Goal: Task Accomplishment & Management: Use online tool/utility

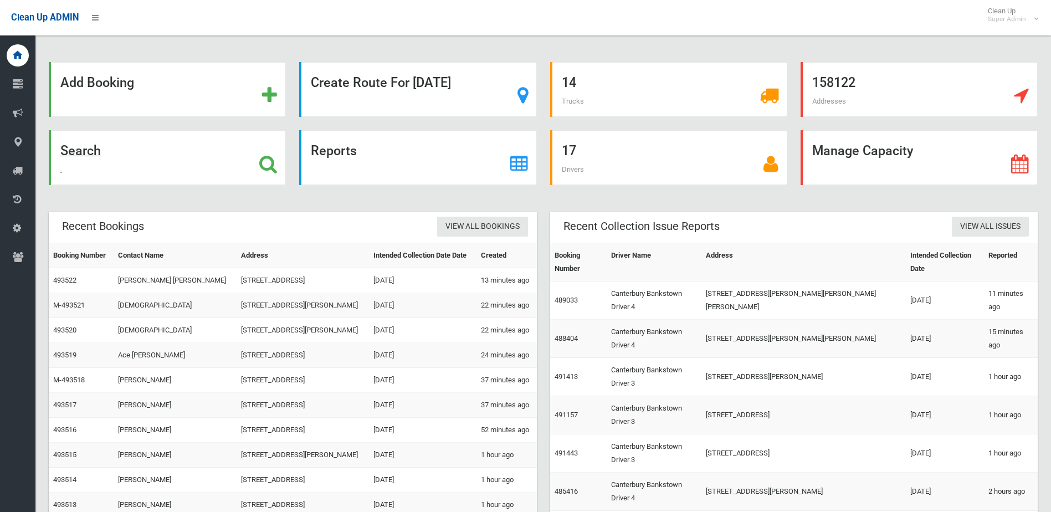
click at [220, 146] on div "Search" at bounding box center [167, 157] width 237 height 55
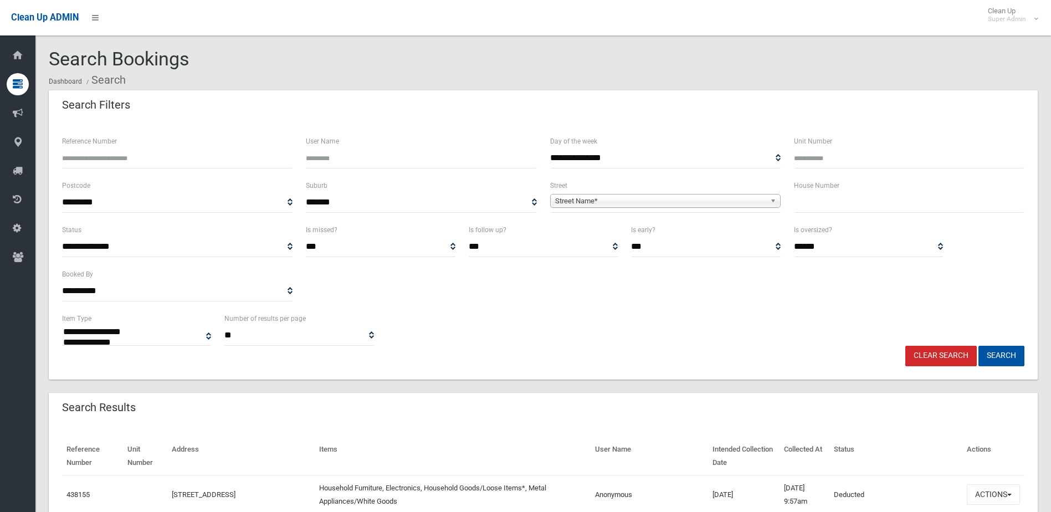
select select
click at [863, 207] on input "text" at bounding box center [909, 202] width 230 height 21
type input "*"
click at [724, 201] on span "Street Name*" at bounding box center [660, 200] width 211 height 13
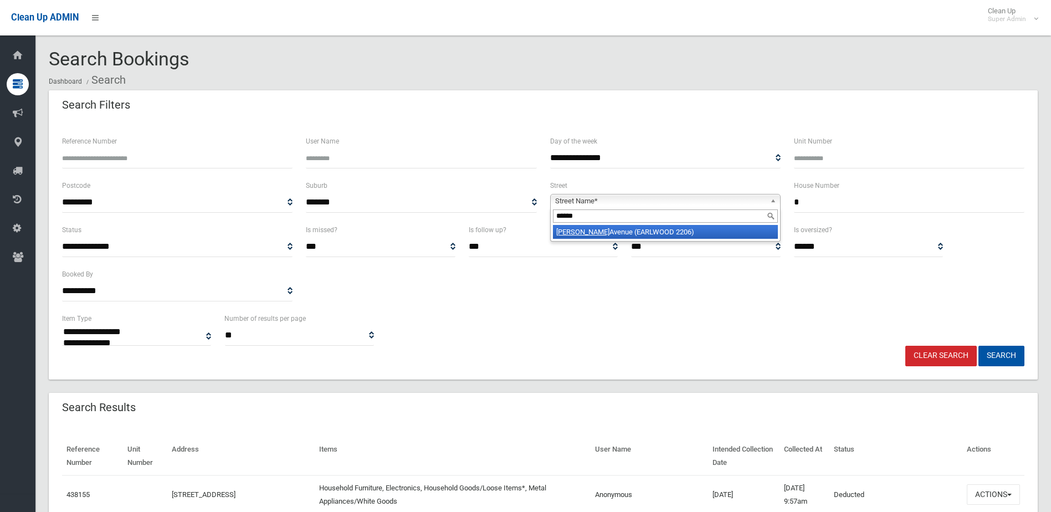
type input "******"
click at [600, 233] on li "Pomroy Avenue (EARLWOOD 2206)" at bounding box center [665, 232] width 225 height 14
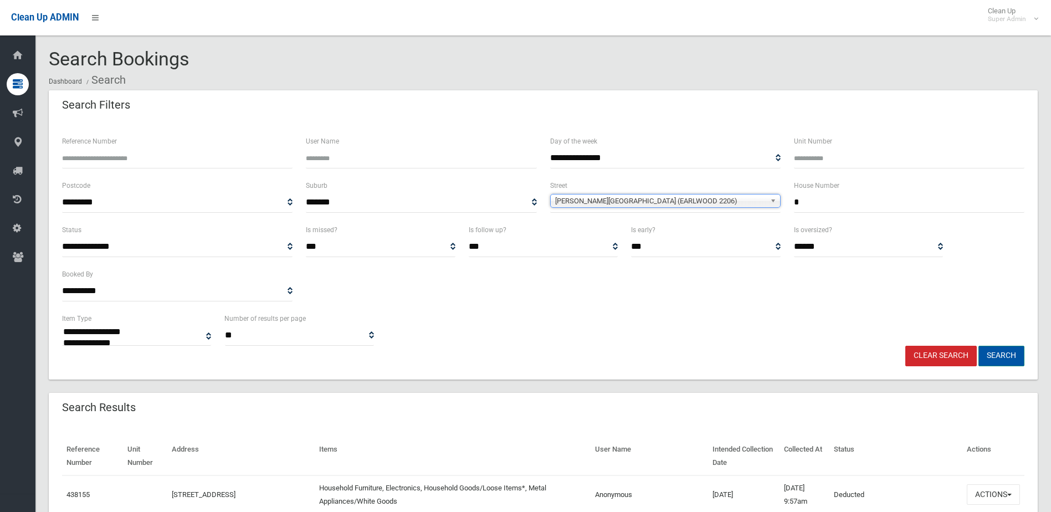
click at [998, 356] on button "Search" at bounding box center [1001, 356] width 46 height 21
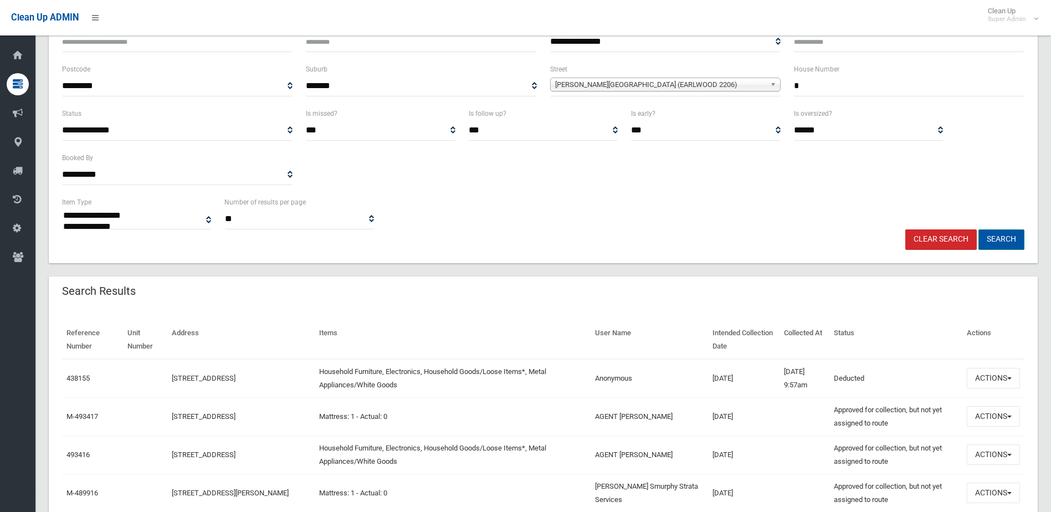
scroll to position [222, 0]
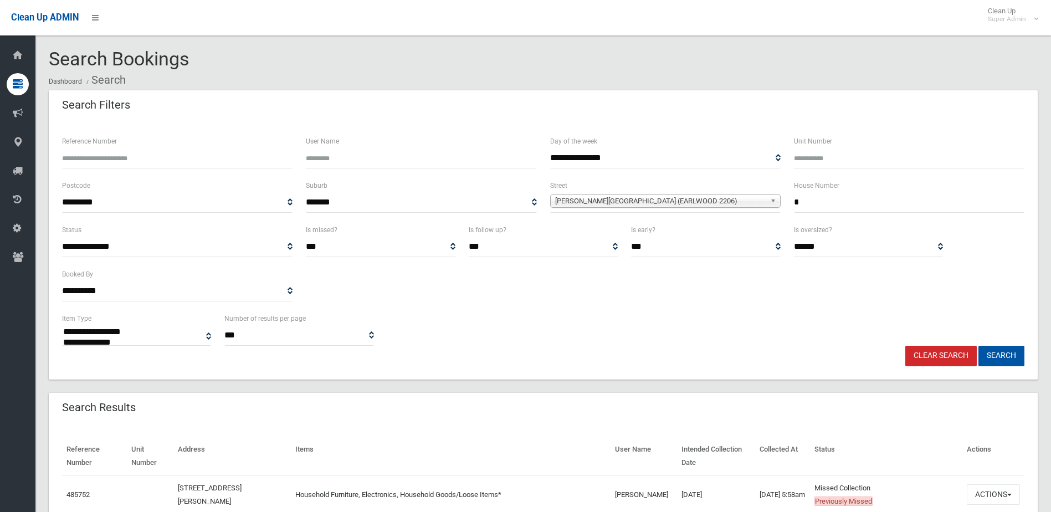
select select
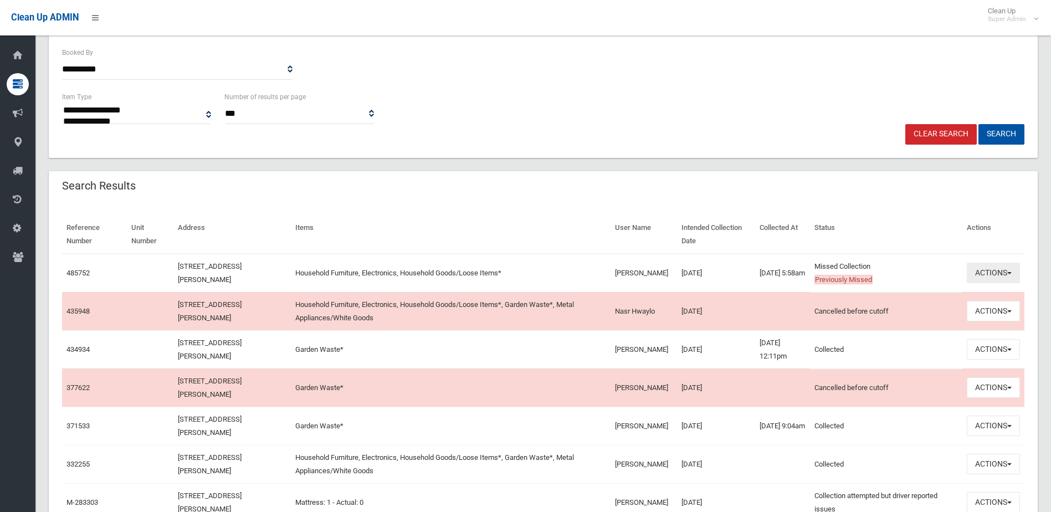
click at [992, 281] on button "Actions" at bounding box center [993, 273] width 53 height 21
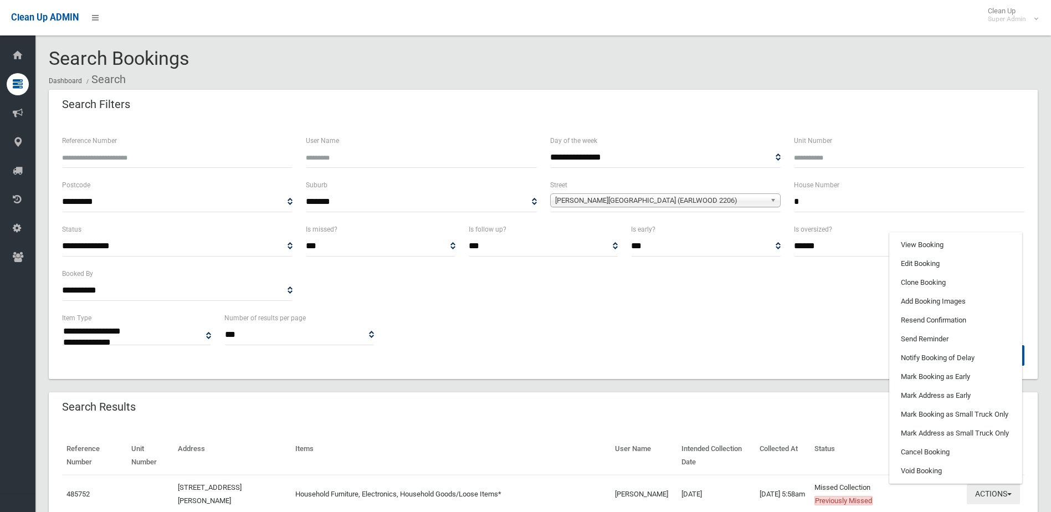
scroll to position [0, 0]
click at [925, 242] on link "View Booking" at bounding box center [956, 245] width 132 height 19
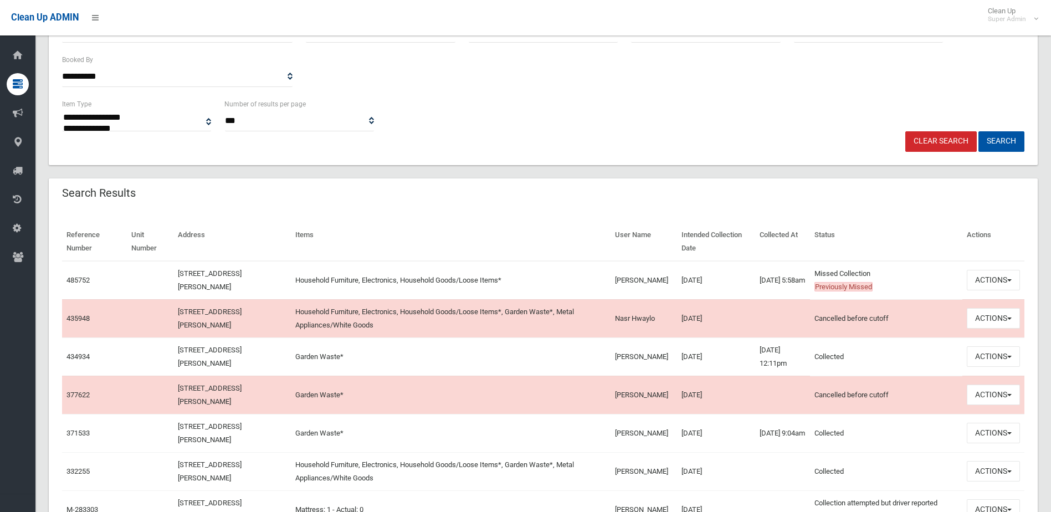
scroll to position [332, 0]
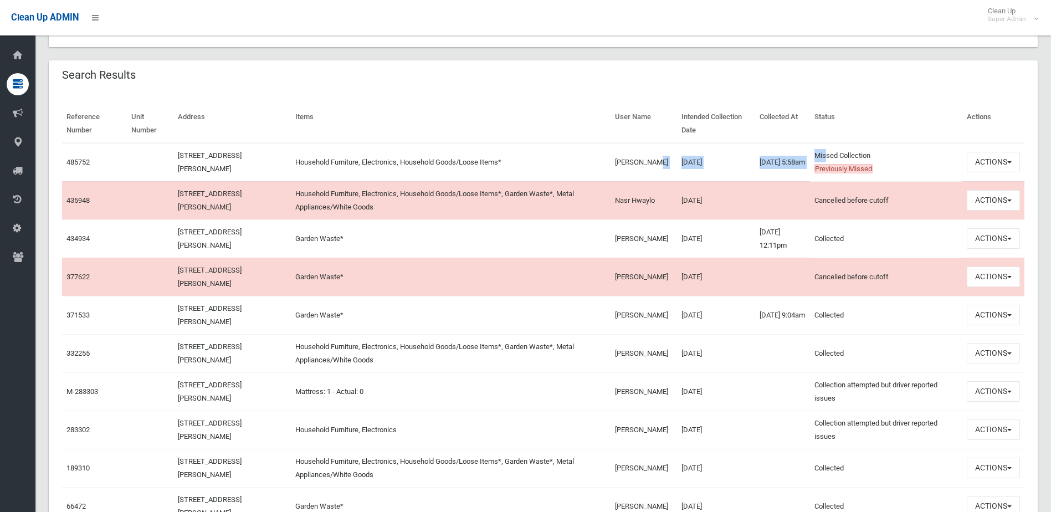
drag, startPoint x: 825, startPoint y: 159, endPoint x: 645, endPoint y: 173, distance: 180.6
click at [645, 173] on tr "485752 2 Pomroy Avenue, EARLWOOD NSW 2206 Household Furniture, Electronics, Hou…" at bounding box center [543, 162] width 962 height 39
click at [645, 173] on td "Merryn Bourne" at bounding box center [644, 162] width 66 height 39
click at [990, 156] on button "Actions" at bounding box center [993, 162] width 53 height 21
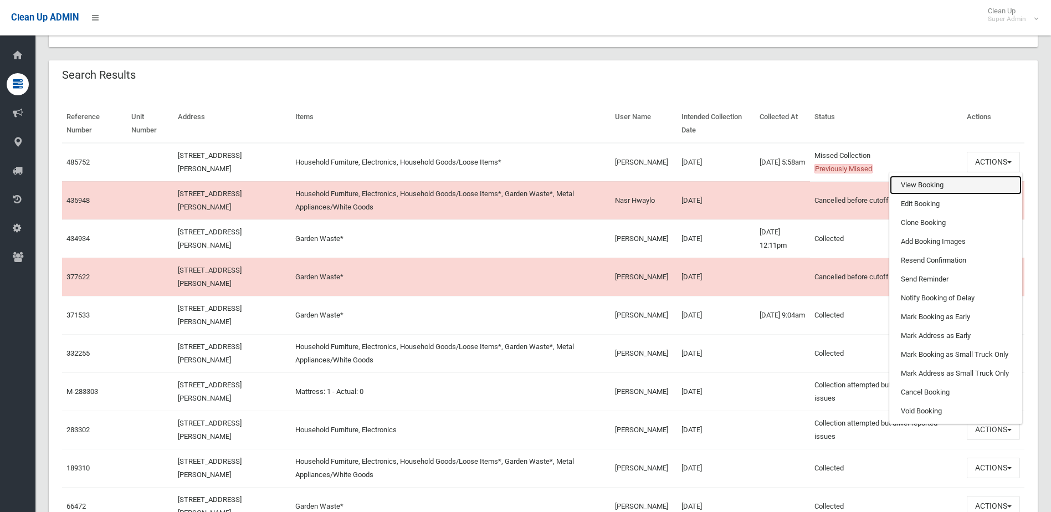
click at [947, 179] on link "View Booking" at bounding box center [956, 185] width 132 height 19
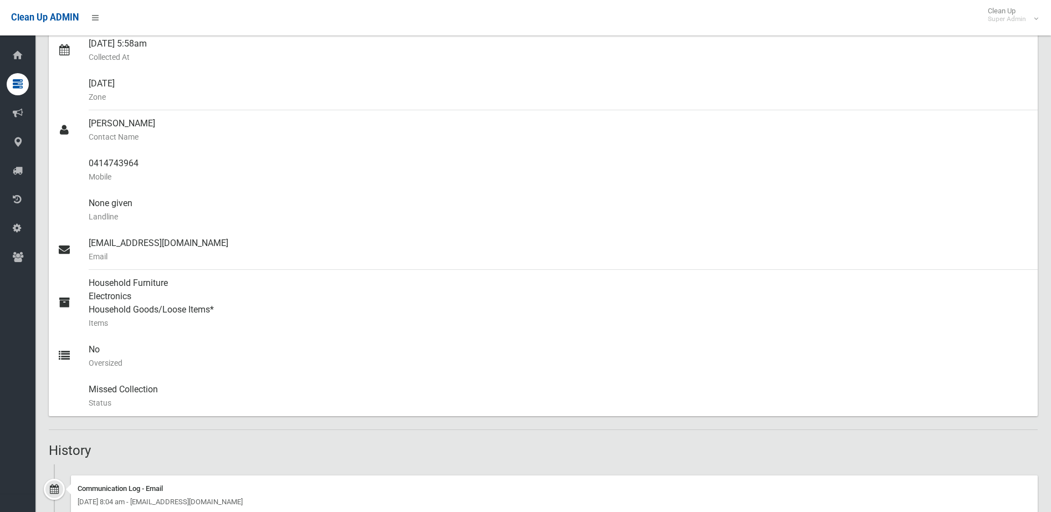
scroll to position [480, 0]
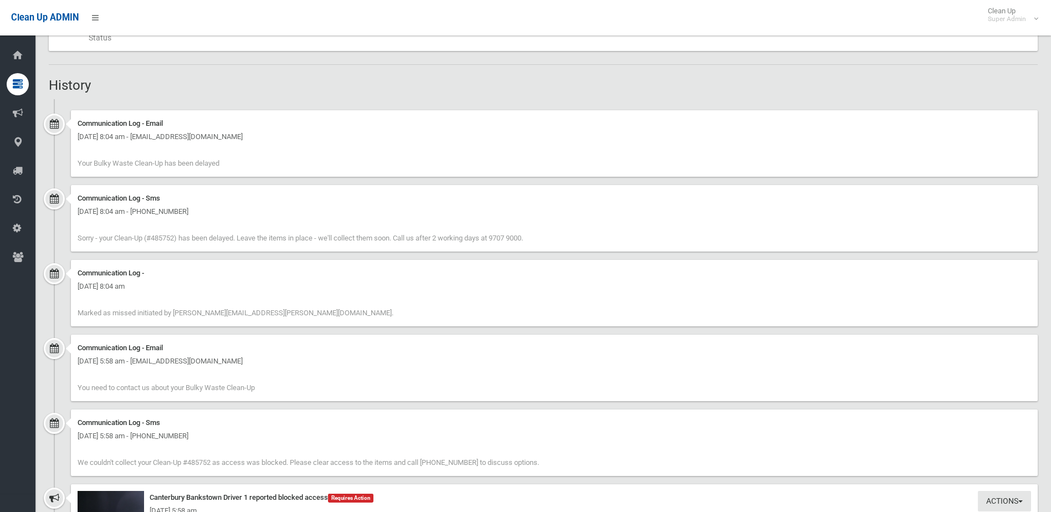
scroll to position [720, 0]
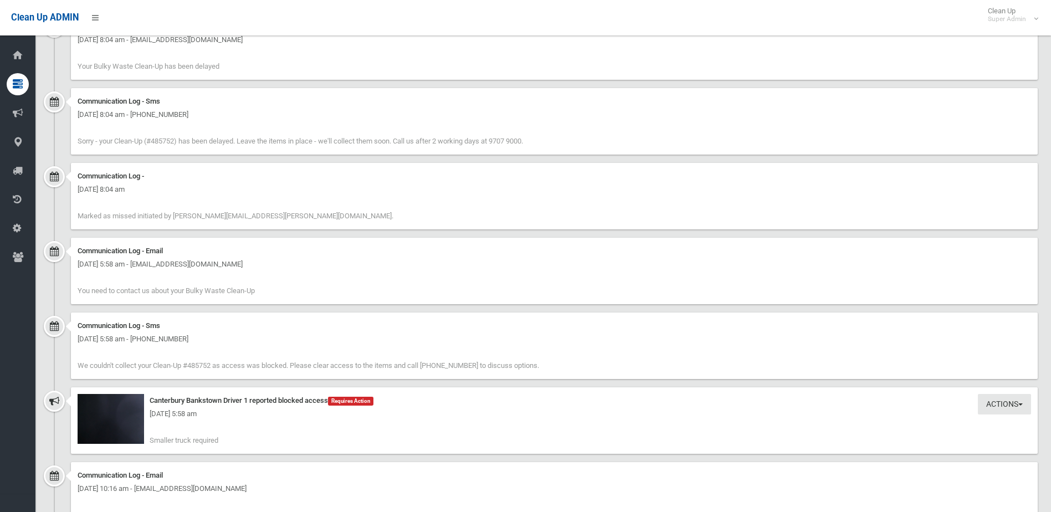
drag, startPoint x: 295, startPoint y: 216, endPoint x: 141, endPoint y: 177, distance: 158.7
click at [141, 177] on div "Communication Log - Thursday 16th October 2025 - 8:04 am Marked as missed initi…" at bounding box center [554, 196] width 967 height 66
drag, startPoint x: 141, startPoint y: 177, endPoint x: 489, endPoint y: 303, distance: 370.3
click at [491, 302] on div "Communication Log - Email Thursday 16th October 2025 - 5:58 am - merryn@merrynb…" at bounding box center [554, 271] width 967 height 66
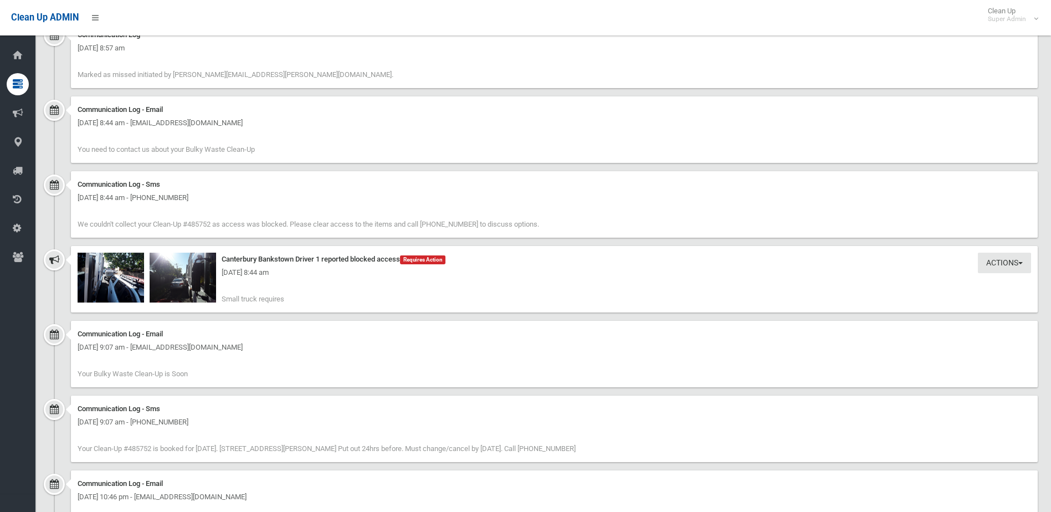
scroll to position [1496, 0]
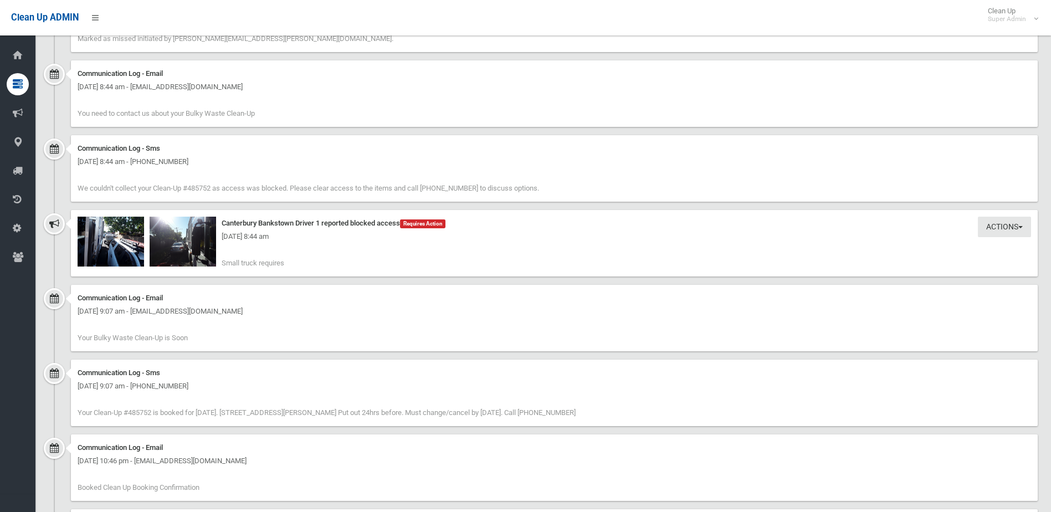
drag, startPoint x: 83, startPoint y: 240, endPoint x: 91, endPoint y: 242, distance: 8.5
click at [83, 240] on div "Friday 10th October 2025 - 8:44 am" at bounding box center [555, 236] width 954 height 13
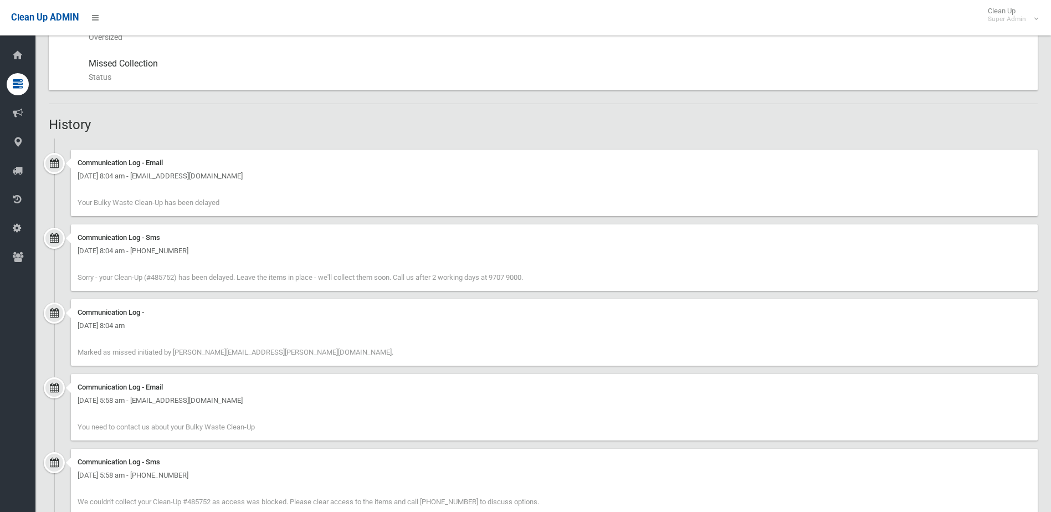
scroll to position [499, 0]
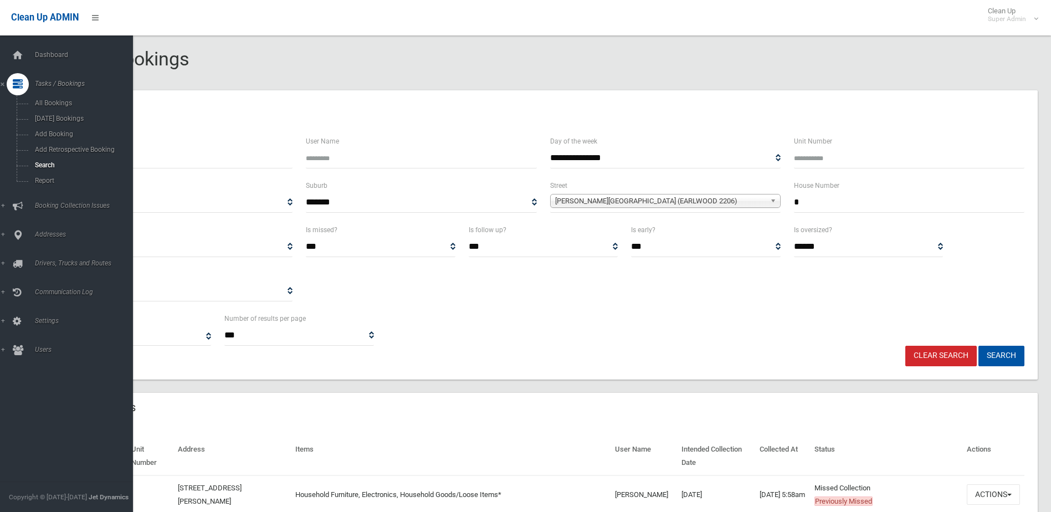
select select
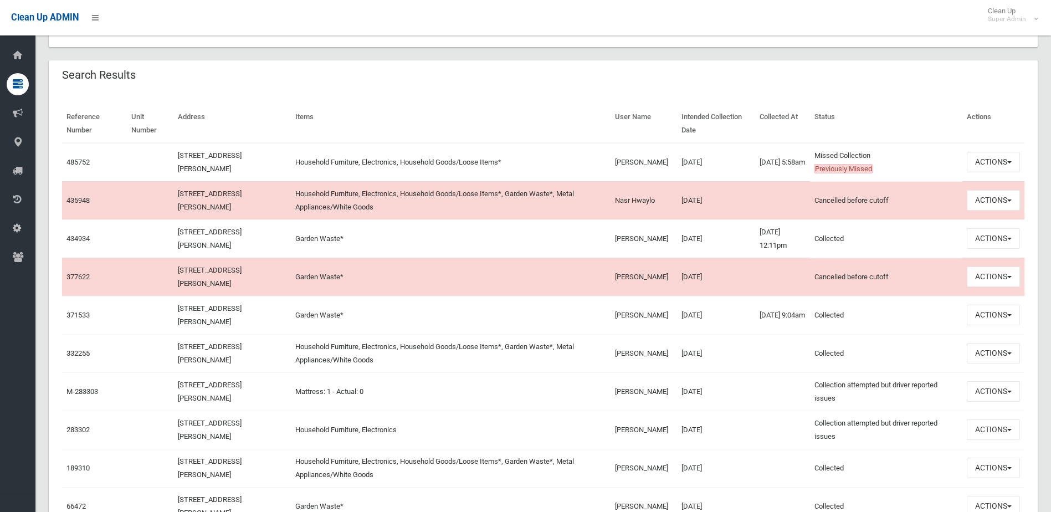
scroll to position [277, 0]
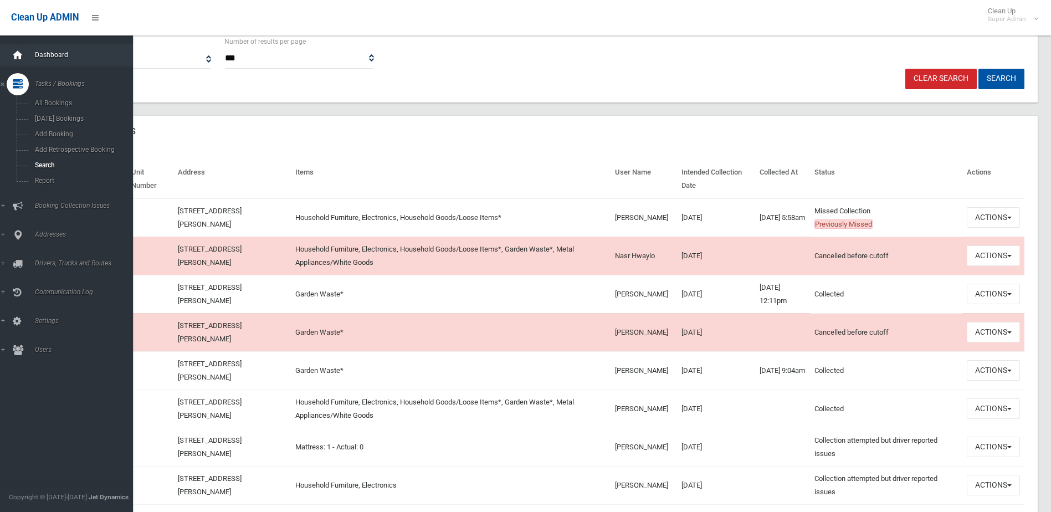
click at [25, 56] on div at bounding box center [18, 55] width 22 height 22
